Goal: Task Accomplishment & Management: Manage account settings

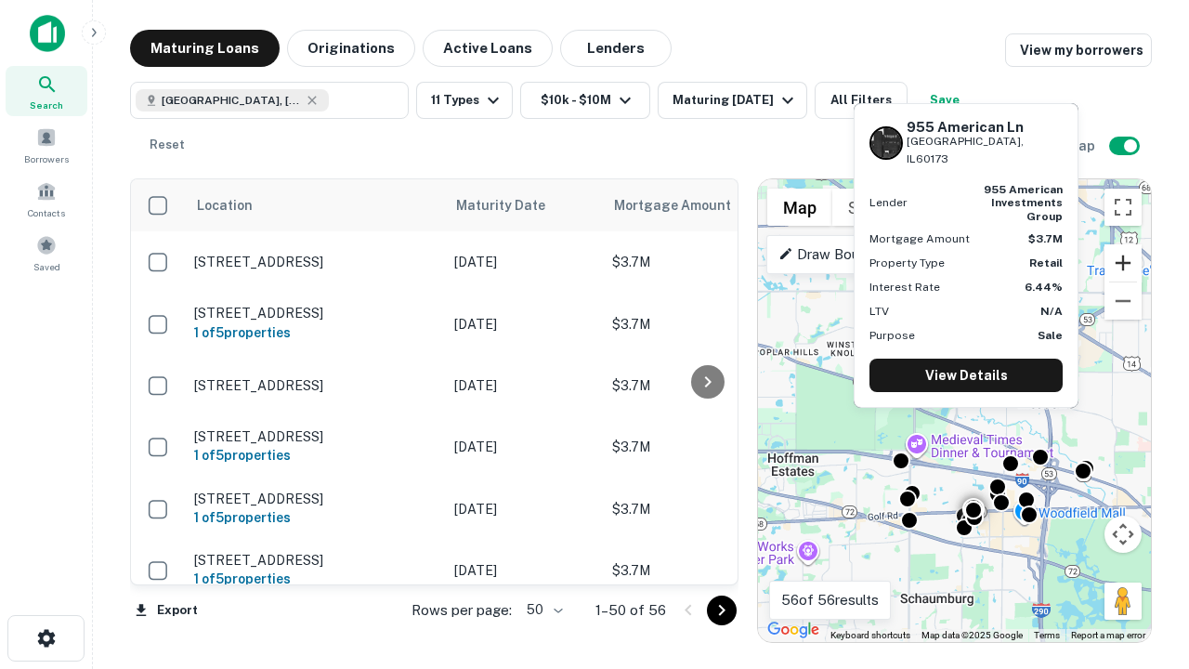
click at [1123, 263] on button "Zoom in" at bounding box center [1122, 262] width 37 height 37
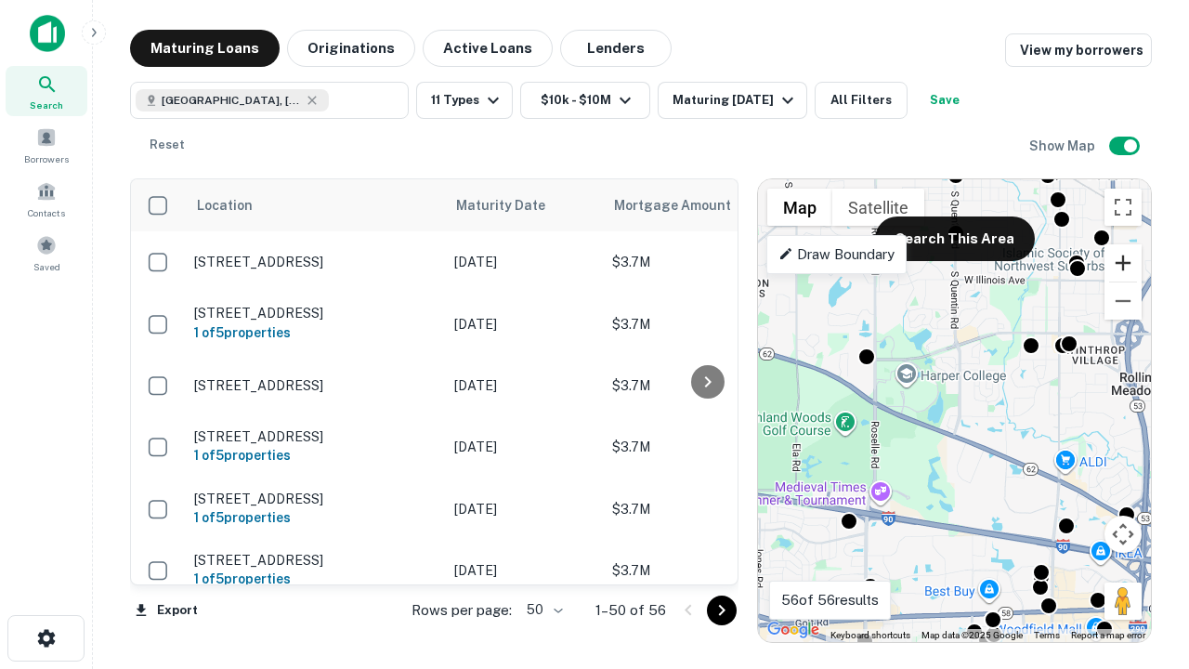
click at [1123, 263] on button "Zoom in" at bounding box center [1122, 262] width 37 height 37
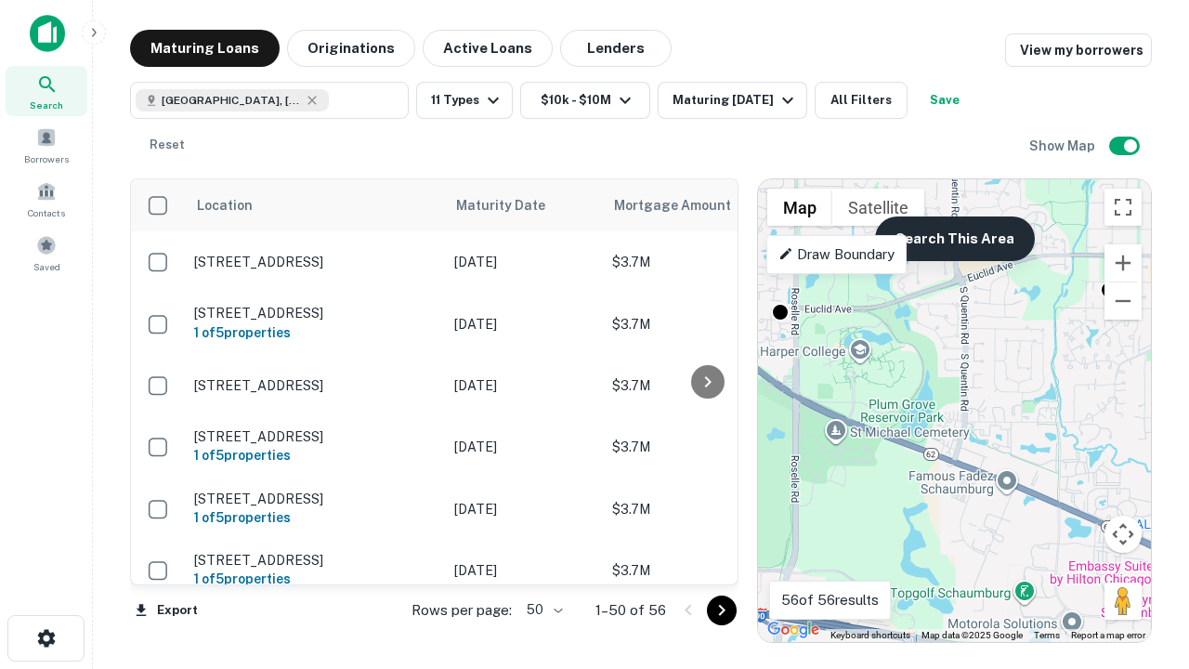
click at [954, 239] on button "Search This Area" at bounding box center [955, 238] width 160 height 45
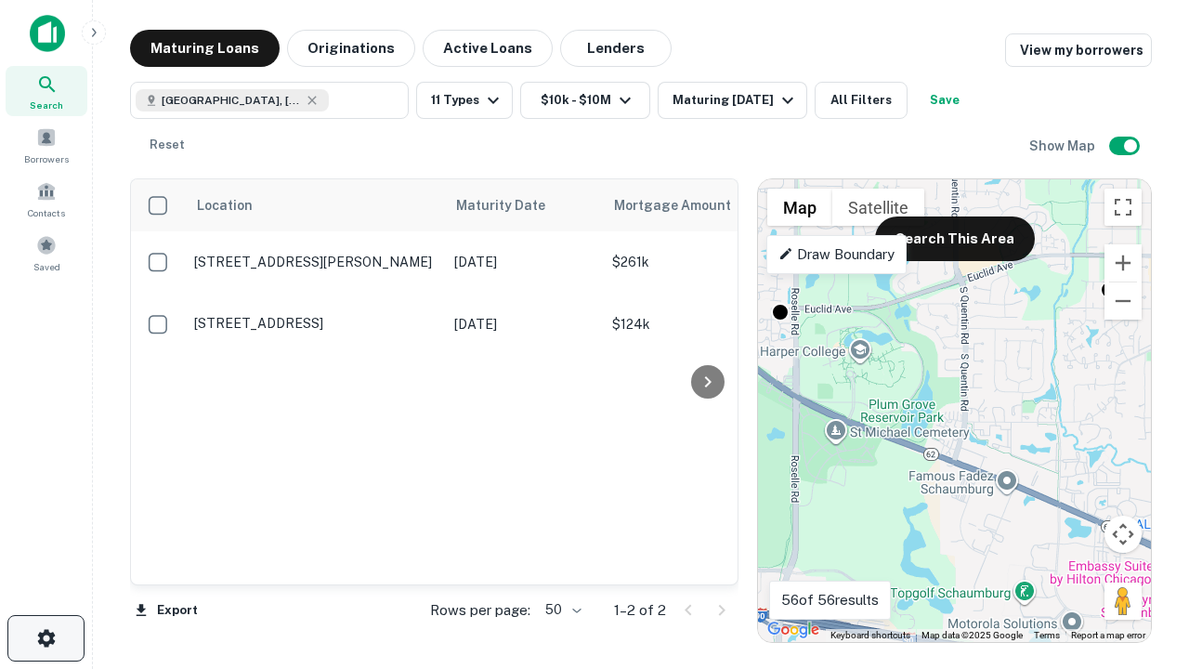
click at [46, 638] on icon "button" at bounding box center [46, 638] width 22 height 22
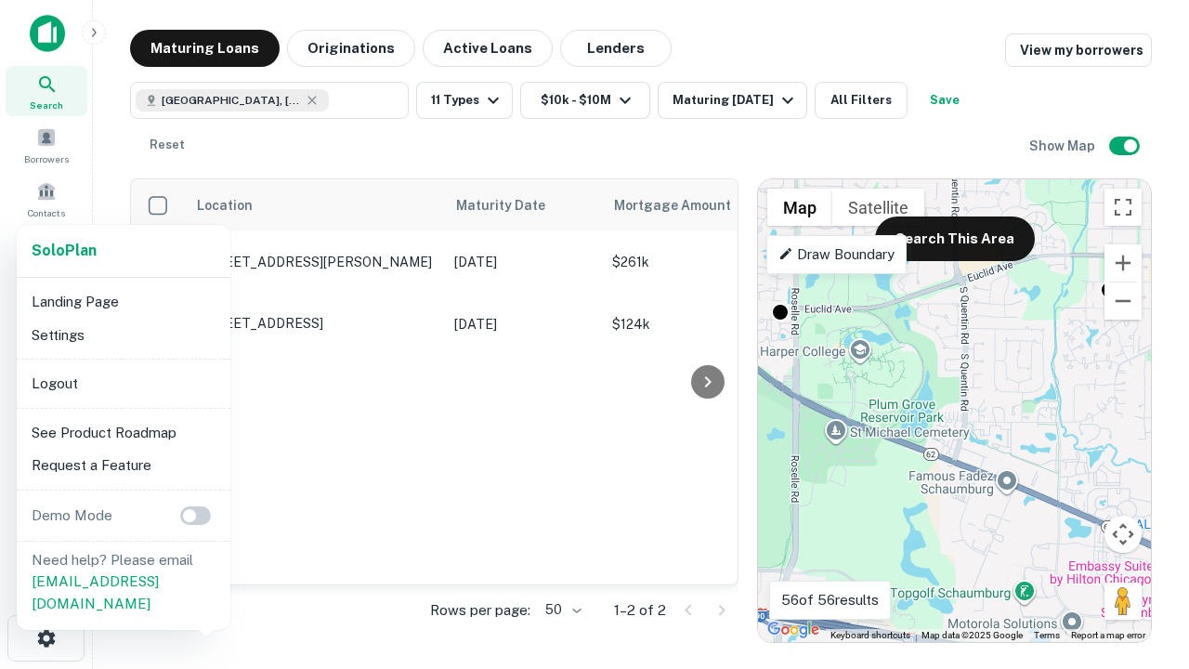
click at [123, 383] on li "Logout" at bounding box center [123, 383] width 199 height 33
